Goal: Check status: Check status

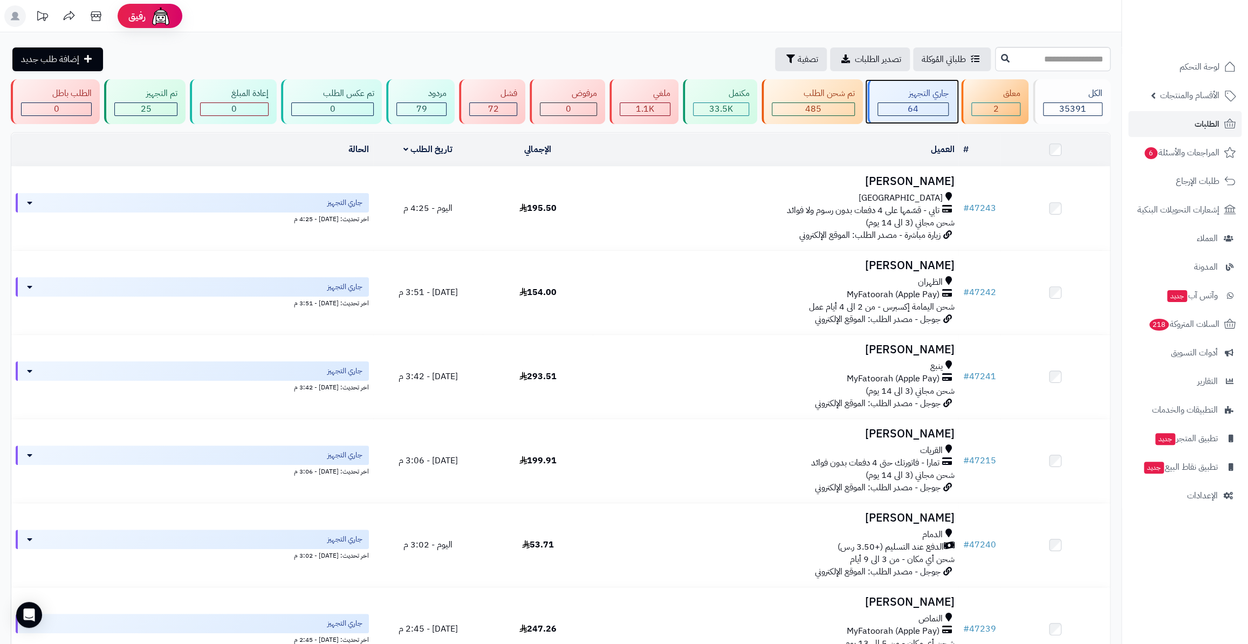
click at [931, 112] on div "64" at bounding box center [913, 109] width 70 height 12
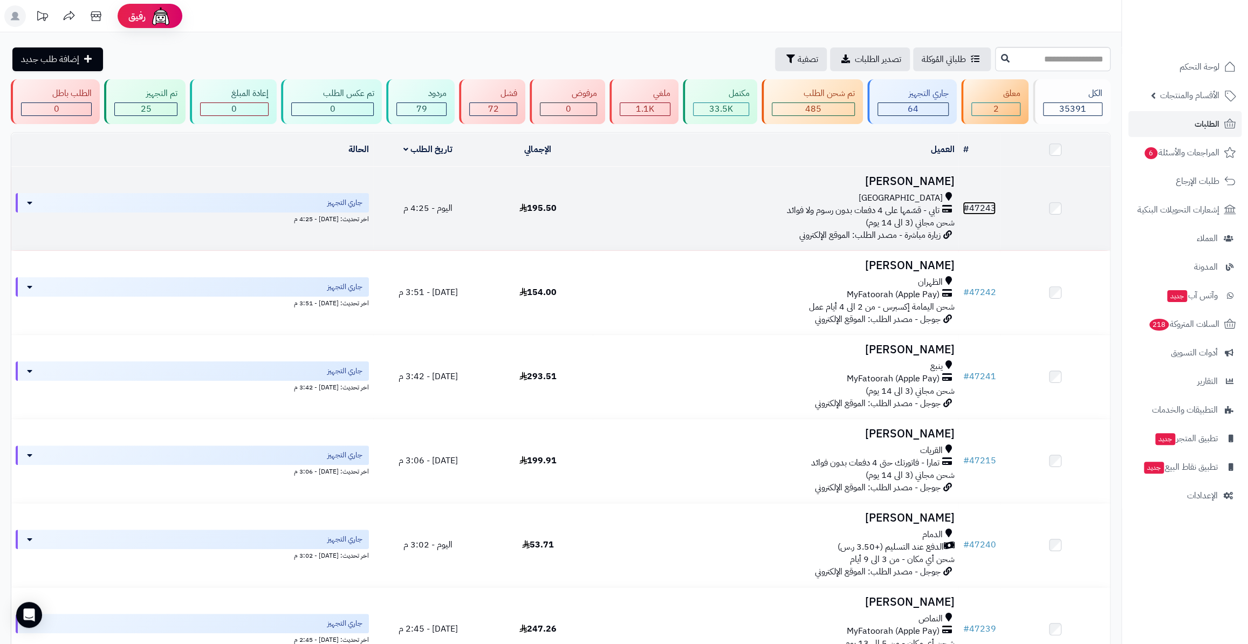
click at [993, 202] on link "# 47243" at bounding box center [978, 208] width 33 height 13
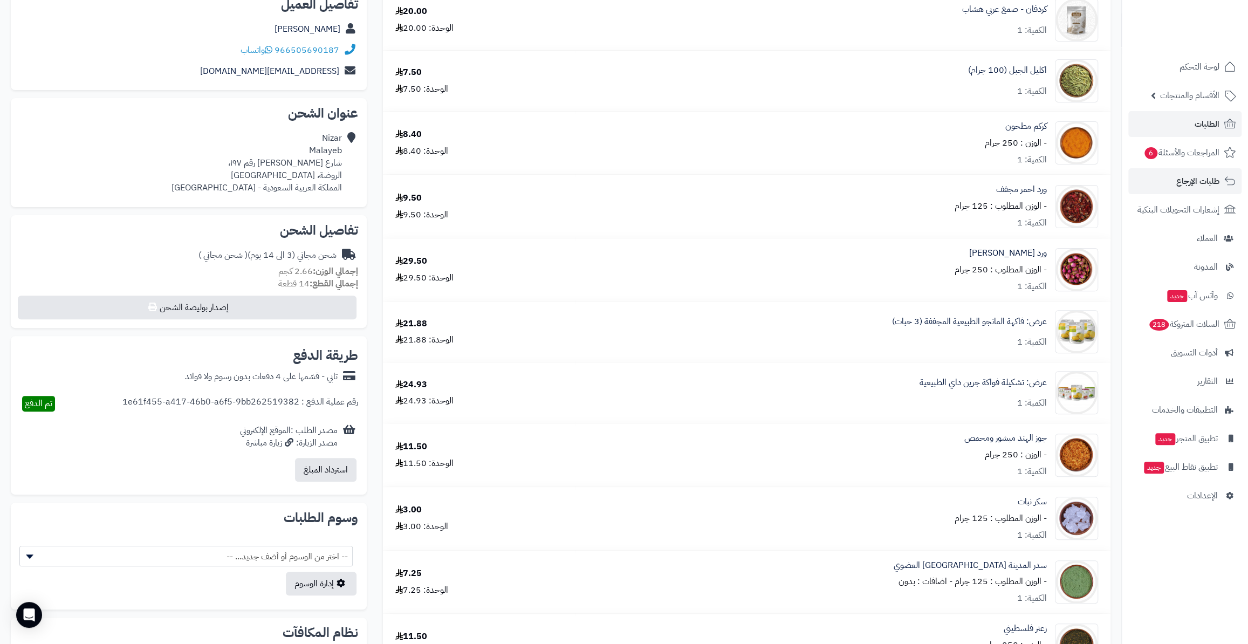
scroll to position [49, 0]
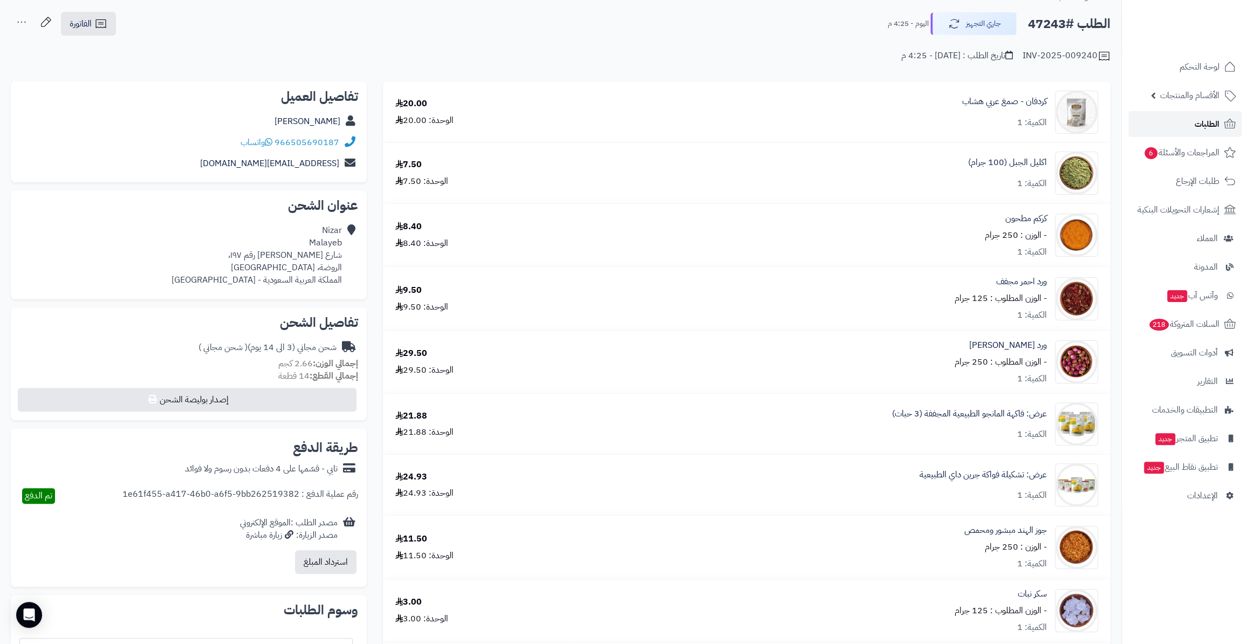
click at [1167, 125] on link "الطلبات" at bounding box center [1184, 124] width 113 height 26
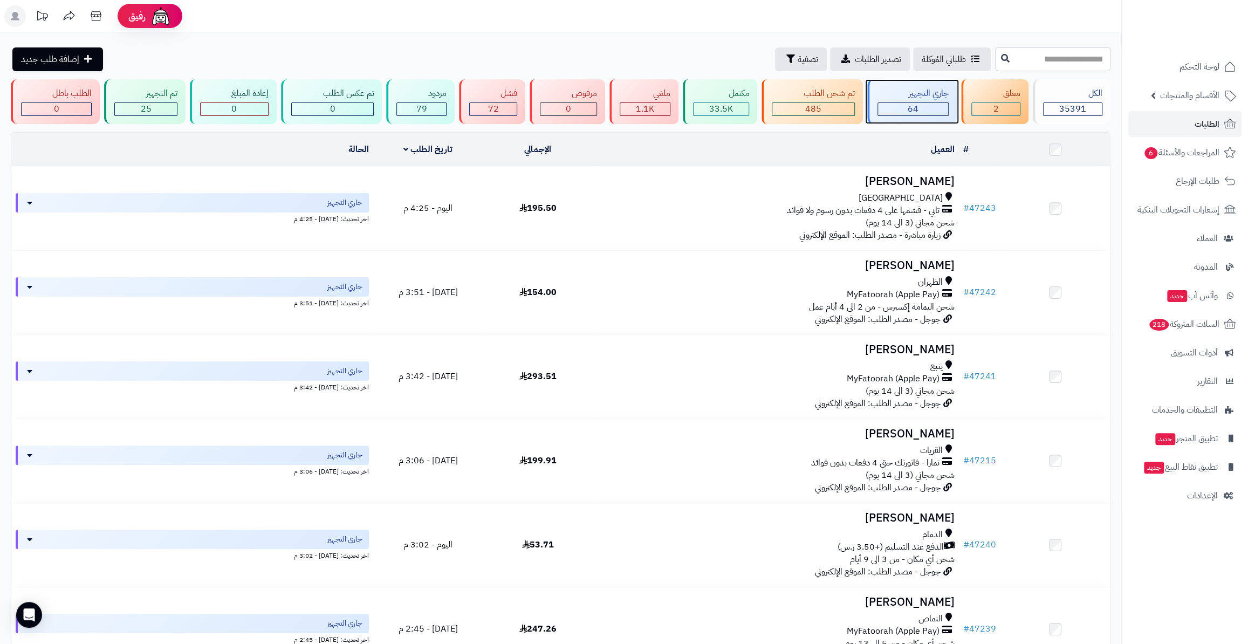
click at [936, 99] on div "جاري التجهيز" at bounding box center [912, 93] width 71 height 12
